Goal: Navigation & Orientation: Go to known website

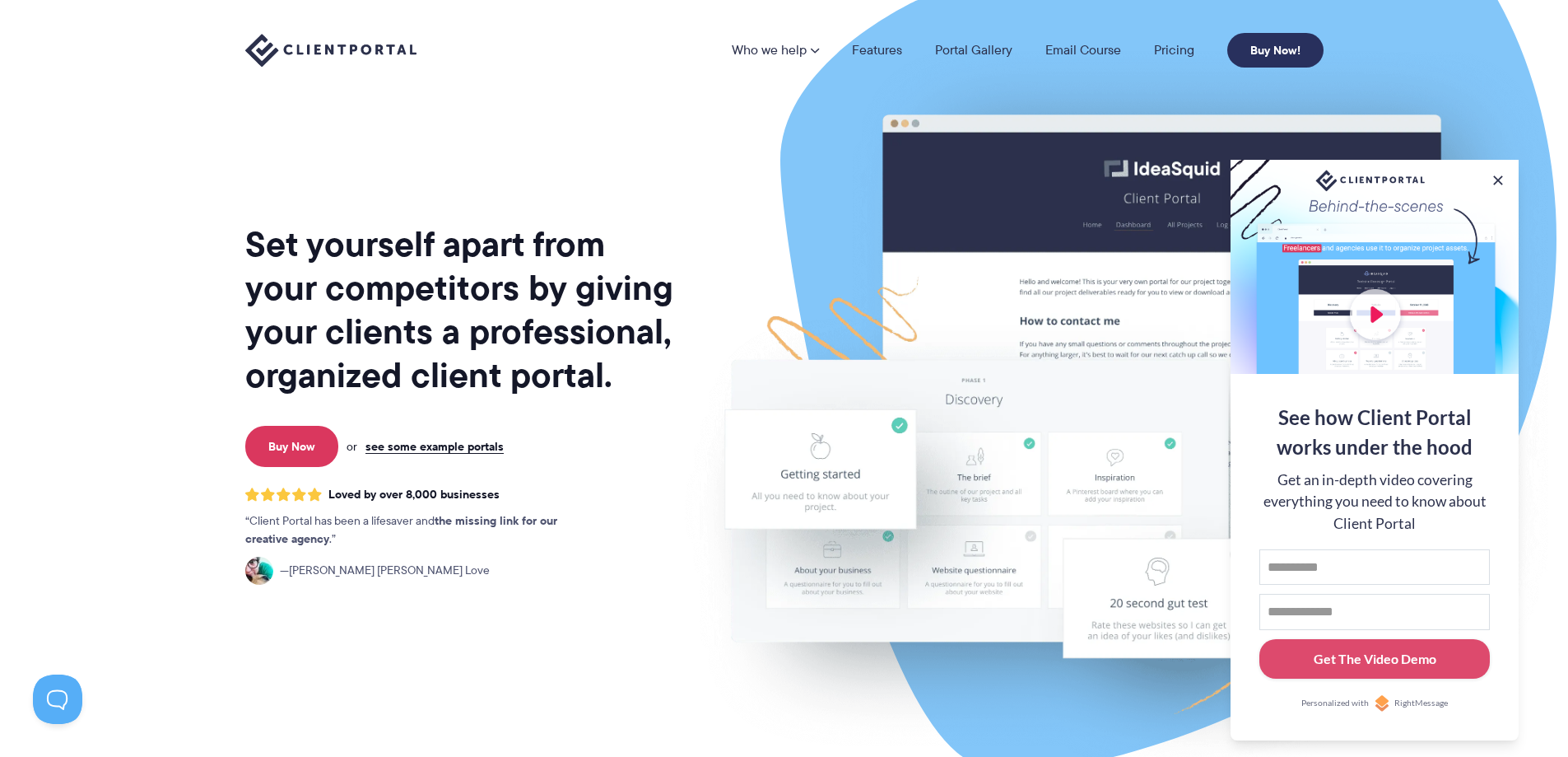
click at [1269, 47] on link "Buy Now!" at bounding box center [1275, 50] width 96 height 35
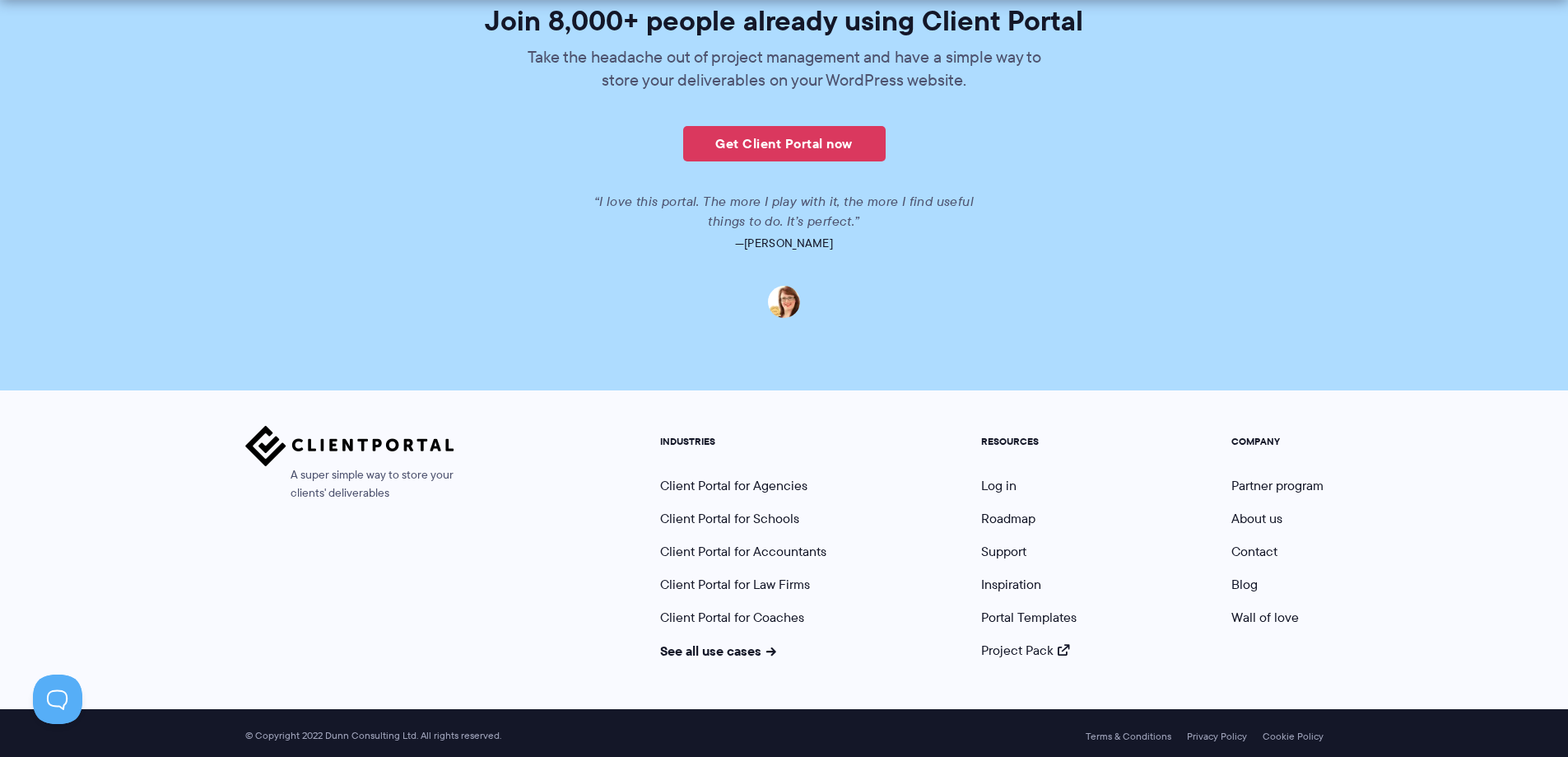
scroll to position [4032, 0]
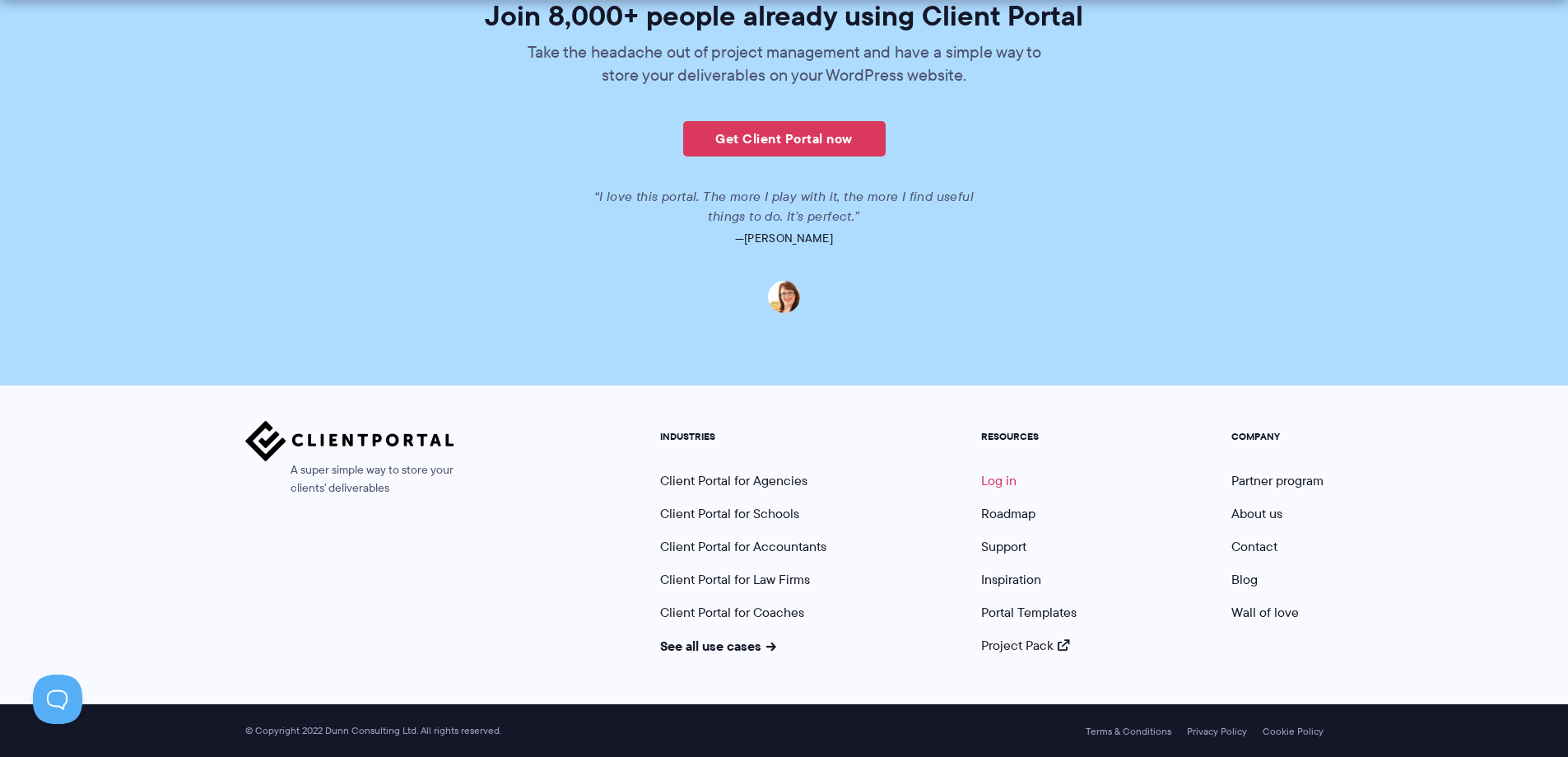
click at [992, 480] on link "Log in" at bounding box center [998, 481] width 36 height 19
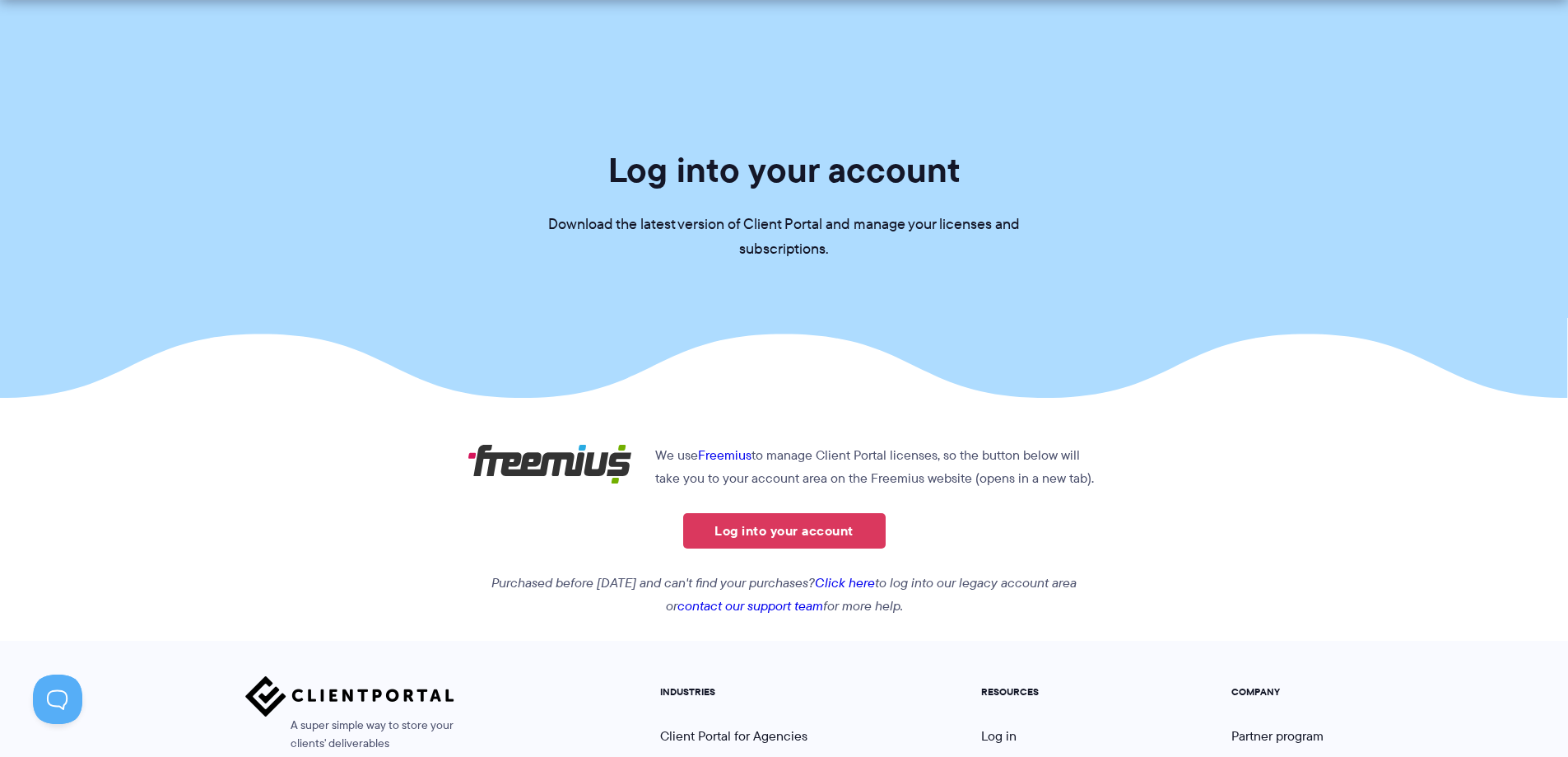
scroll to position [248, 0]
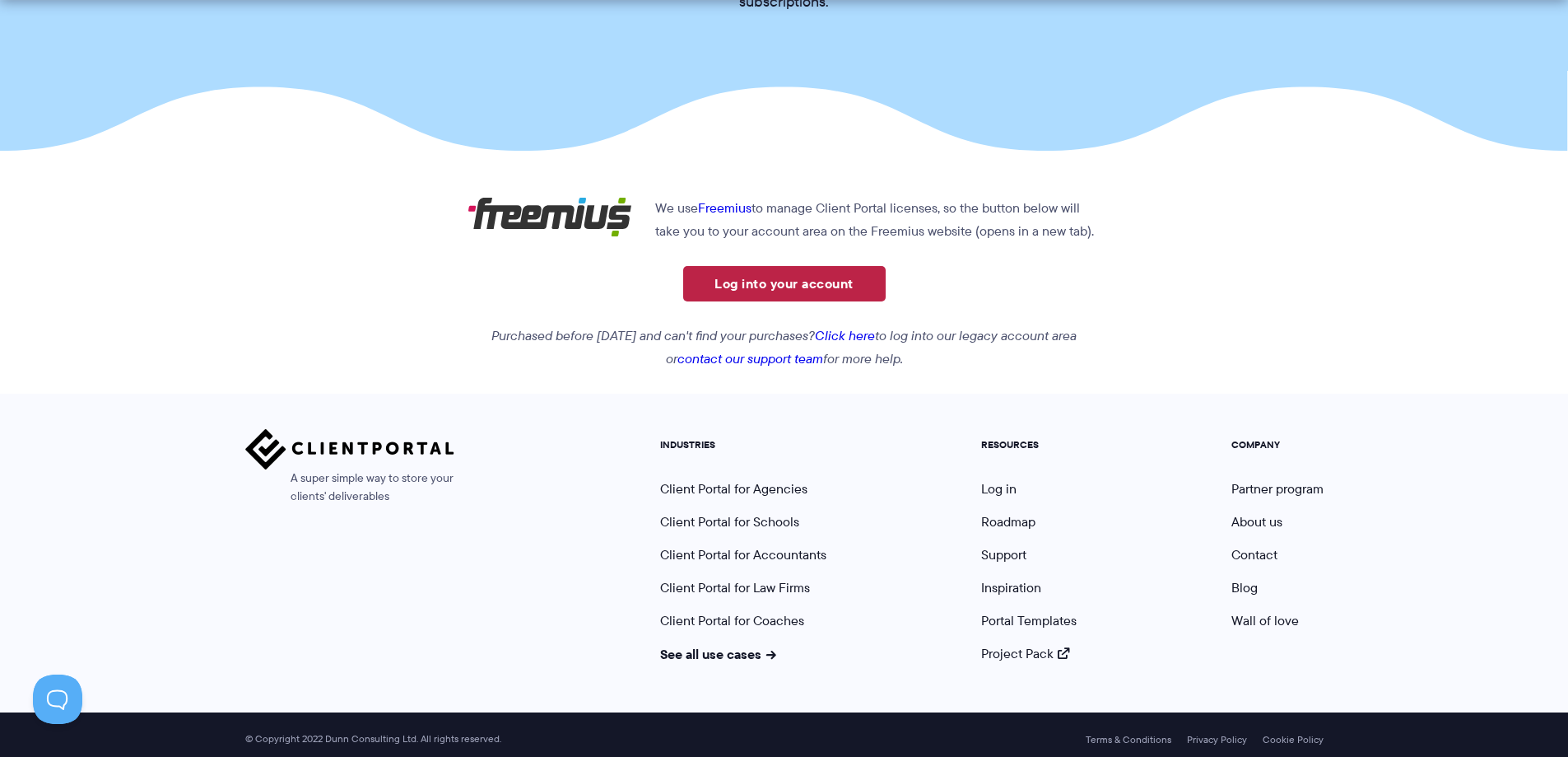
click at [825, 273] on link "Log into your account" at bounding box center [784, 283] width 202 height 36
